Goal: Obtain resource: Download file/media

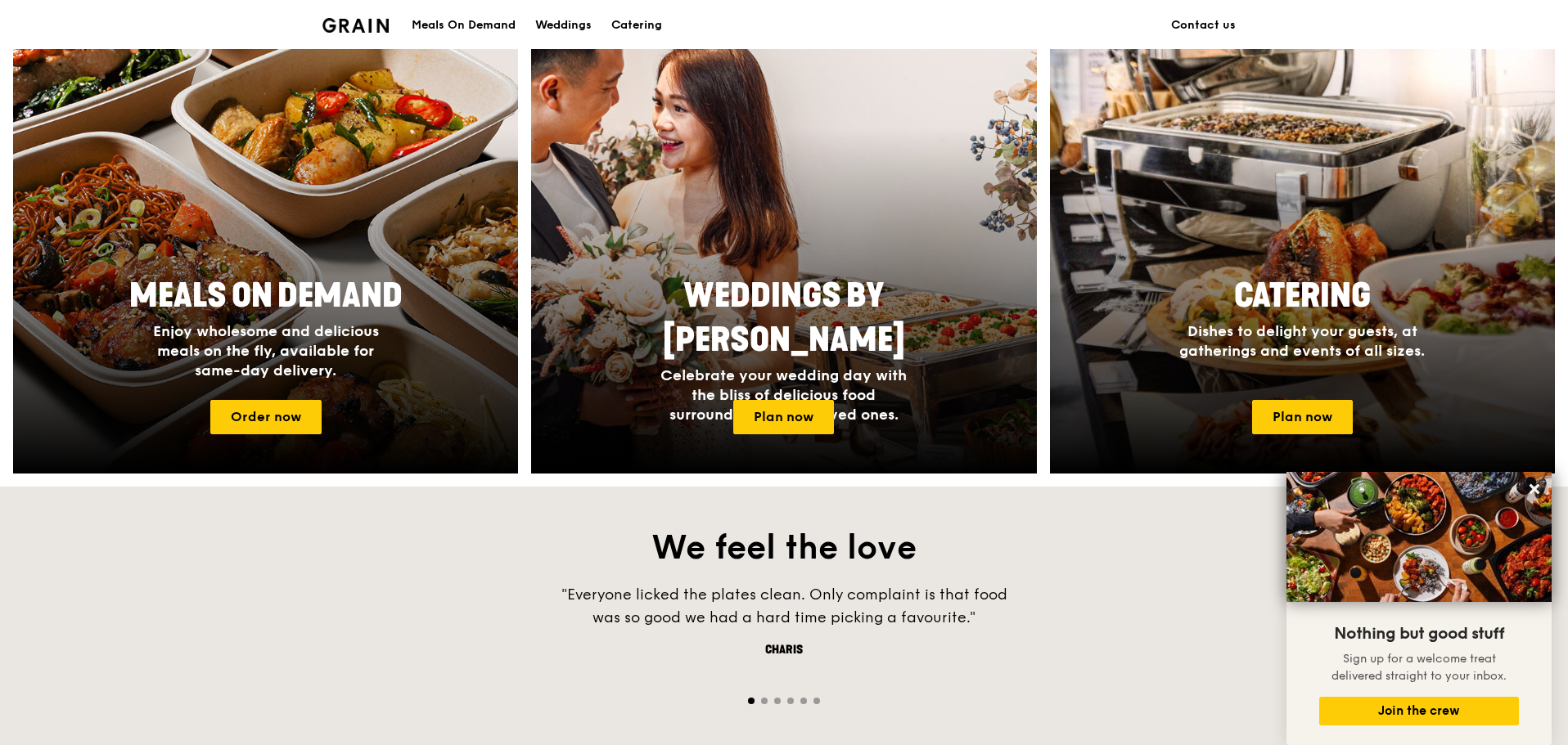
scroll to position [654, 0]
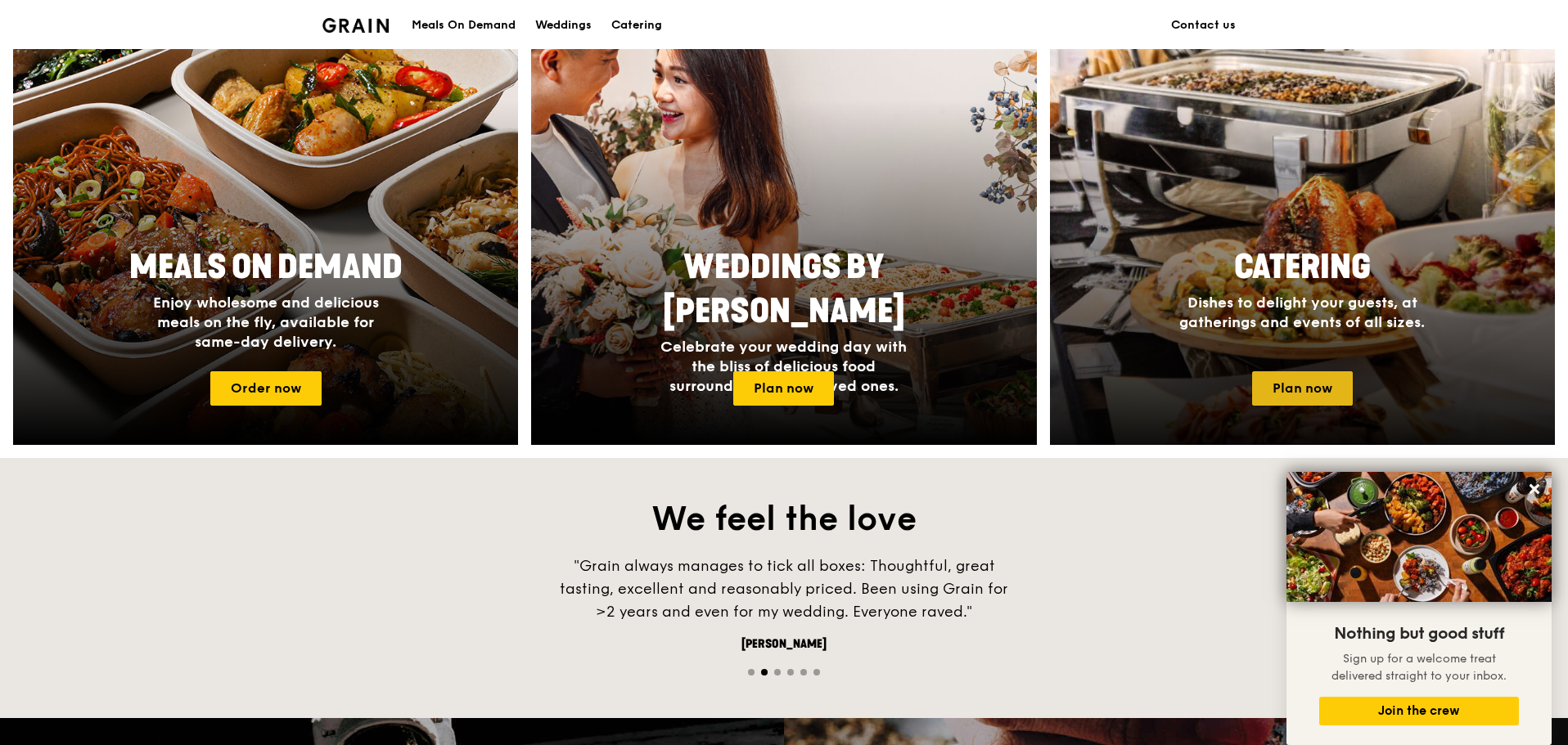
click at [1272, 387] on link "Plan now" at bounding box center [1303, 389] width 101 height 34
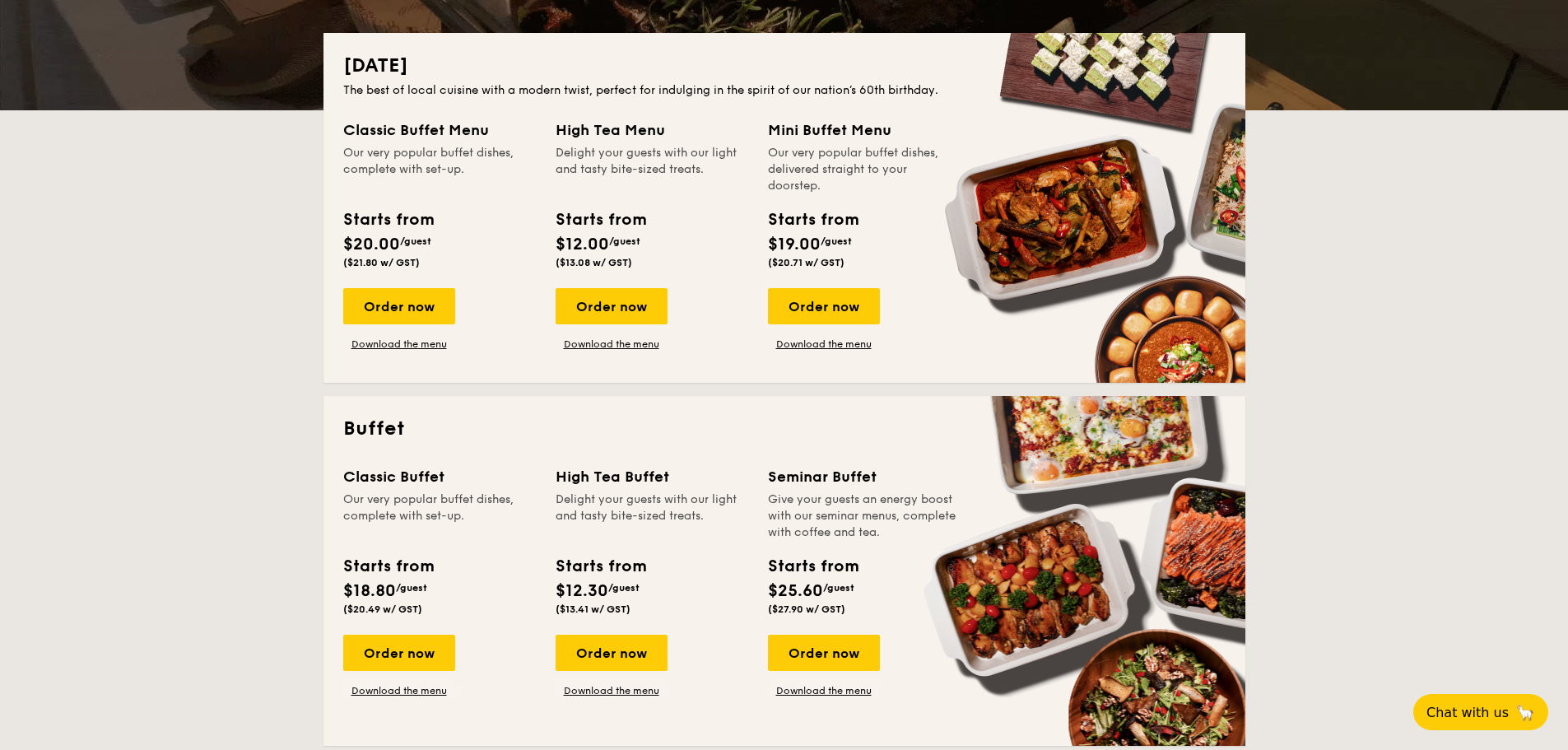
scroll to position [329, 0]
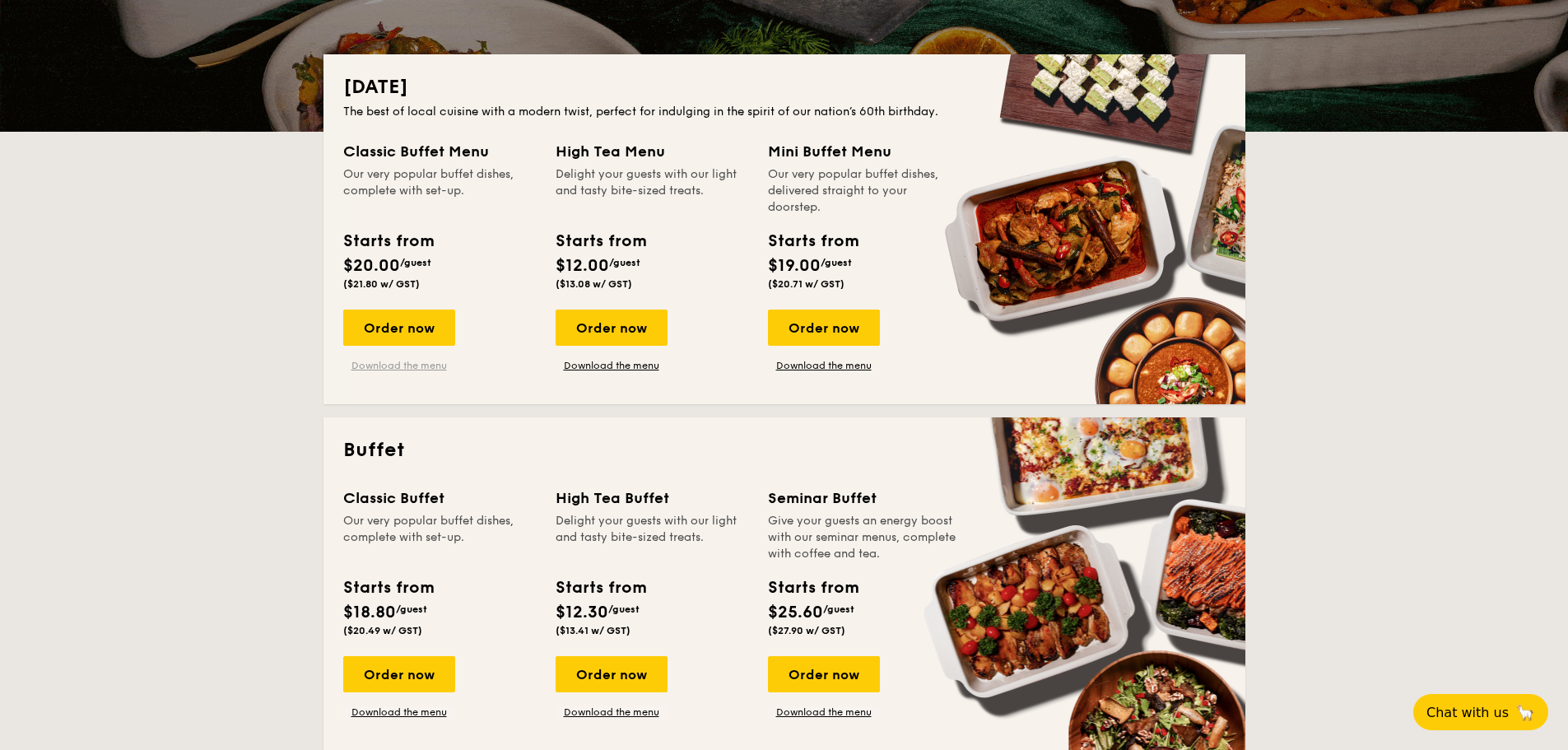
click at [364, 364] on link "Download the menu" at bounding box center [399, 366] width 112 height 13
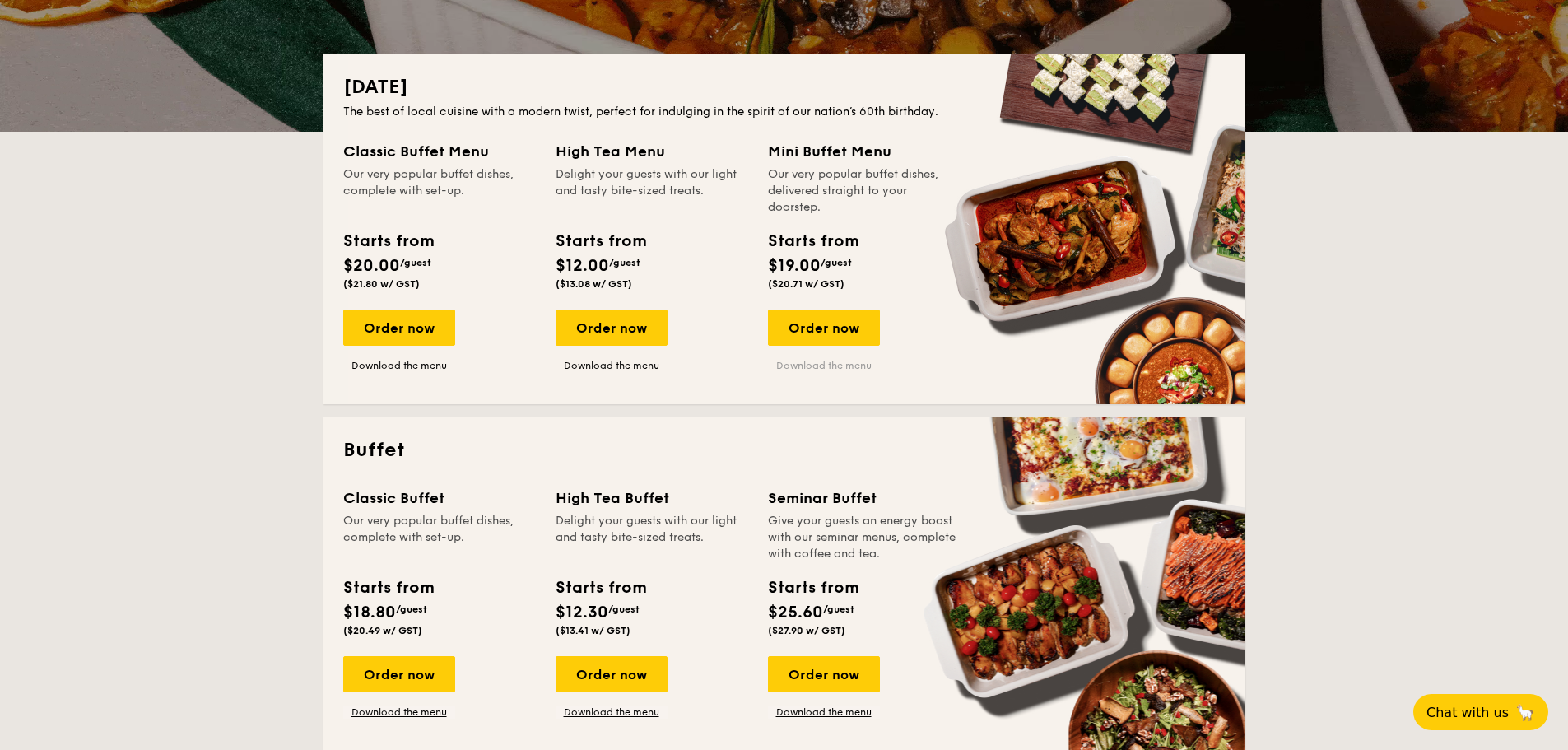
click at [782, 365] on link "Download the menu" at bounding box center [824, 366] width 112 height 13
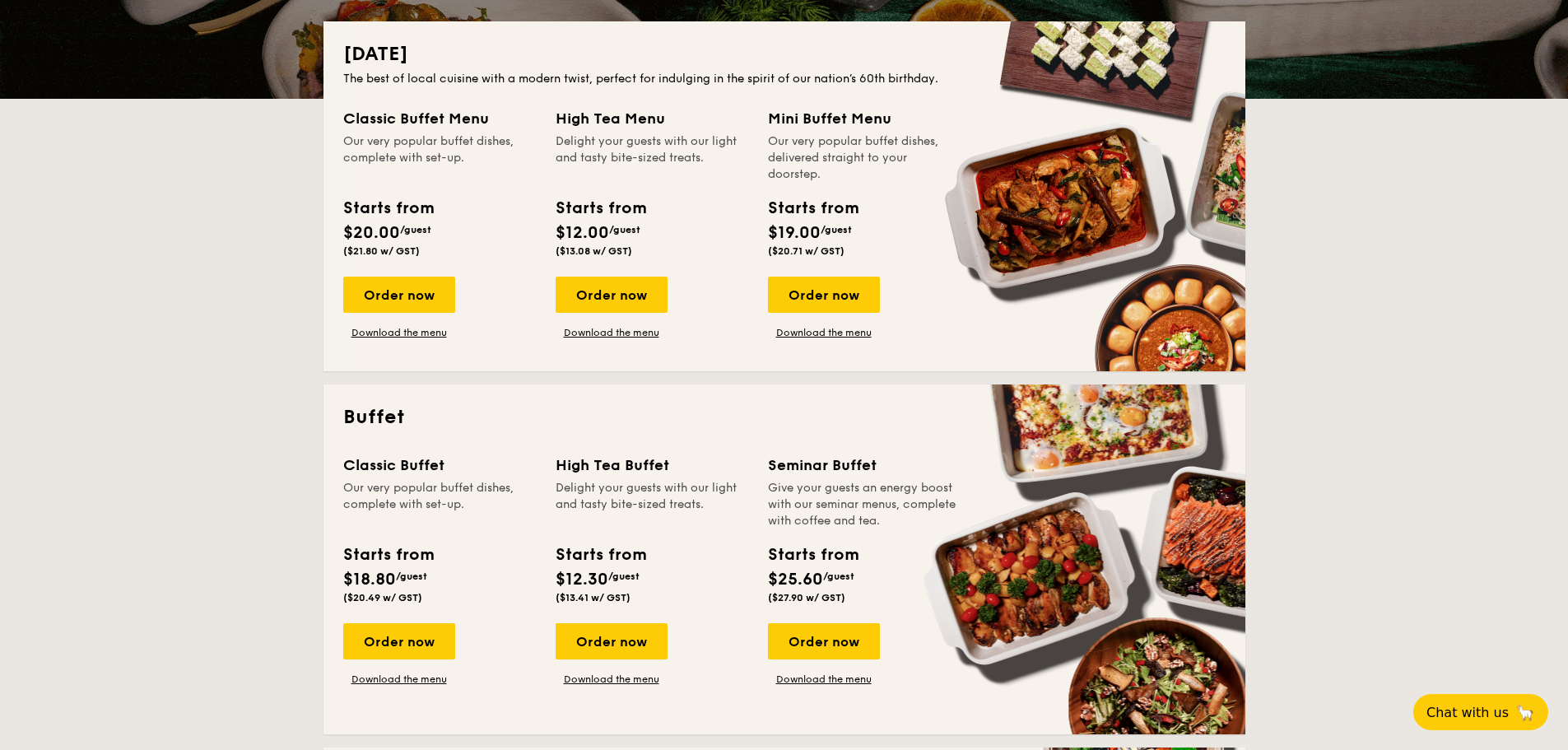
scroll to position [412, 0]
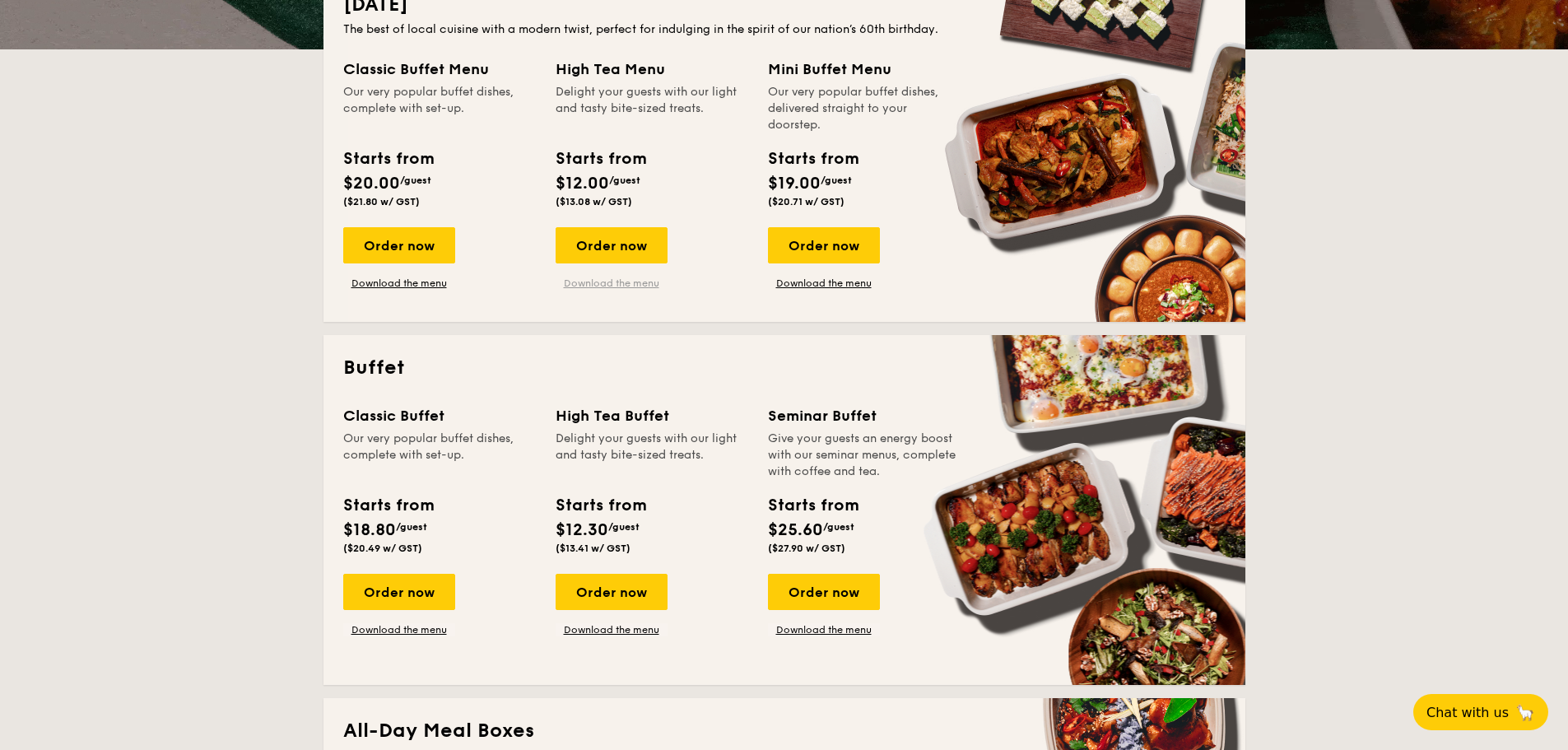
click at [590, 283] on link "Download the menu" at bounding box center [612, 283] width 112 height 13
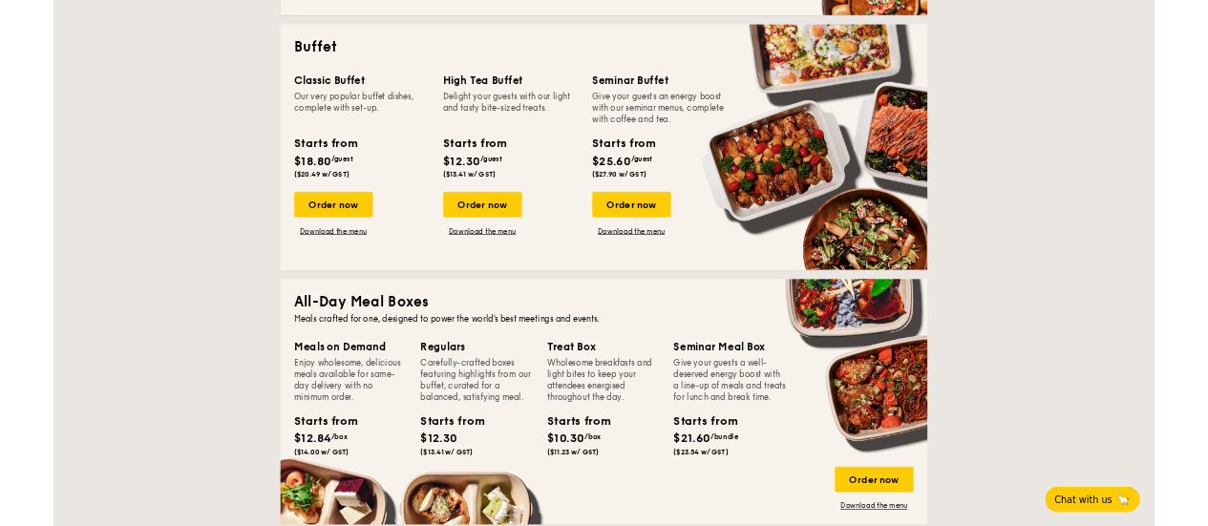
scroll to position [860, 0]
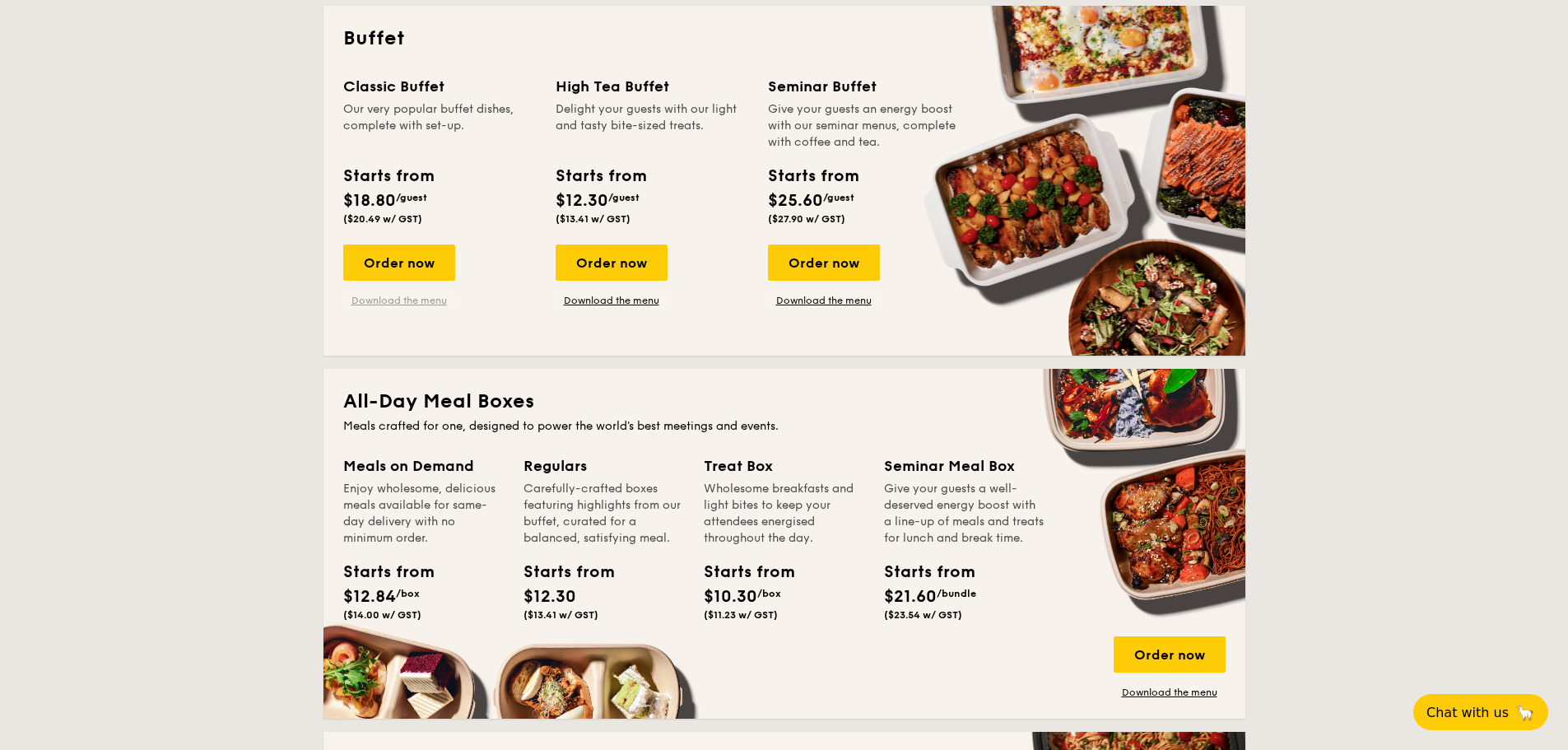
click at [422, 305] on link "Download the menu" at bounding box center [399, 300] width 112 height 13
click at [607, 303] on link "Download the menu" at bounding box center [612, 300] width 112 height 13
